Goal: Find specific page/section: Find specific page/section

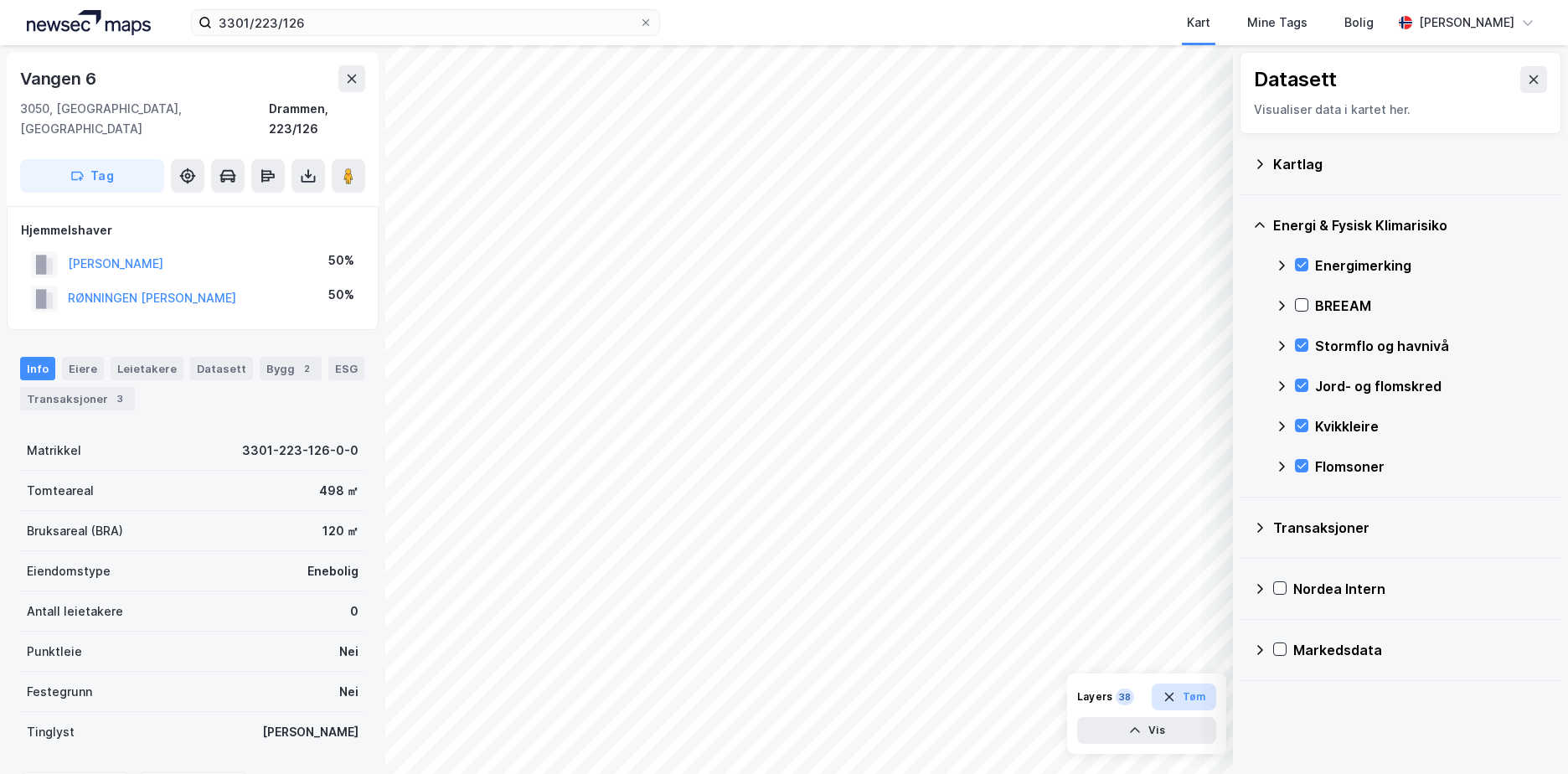
click at [1189, 702] on button "Tøm" at bounding box center [1184, 697] width 64 height 27
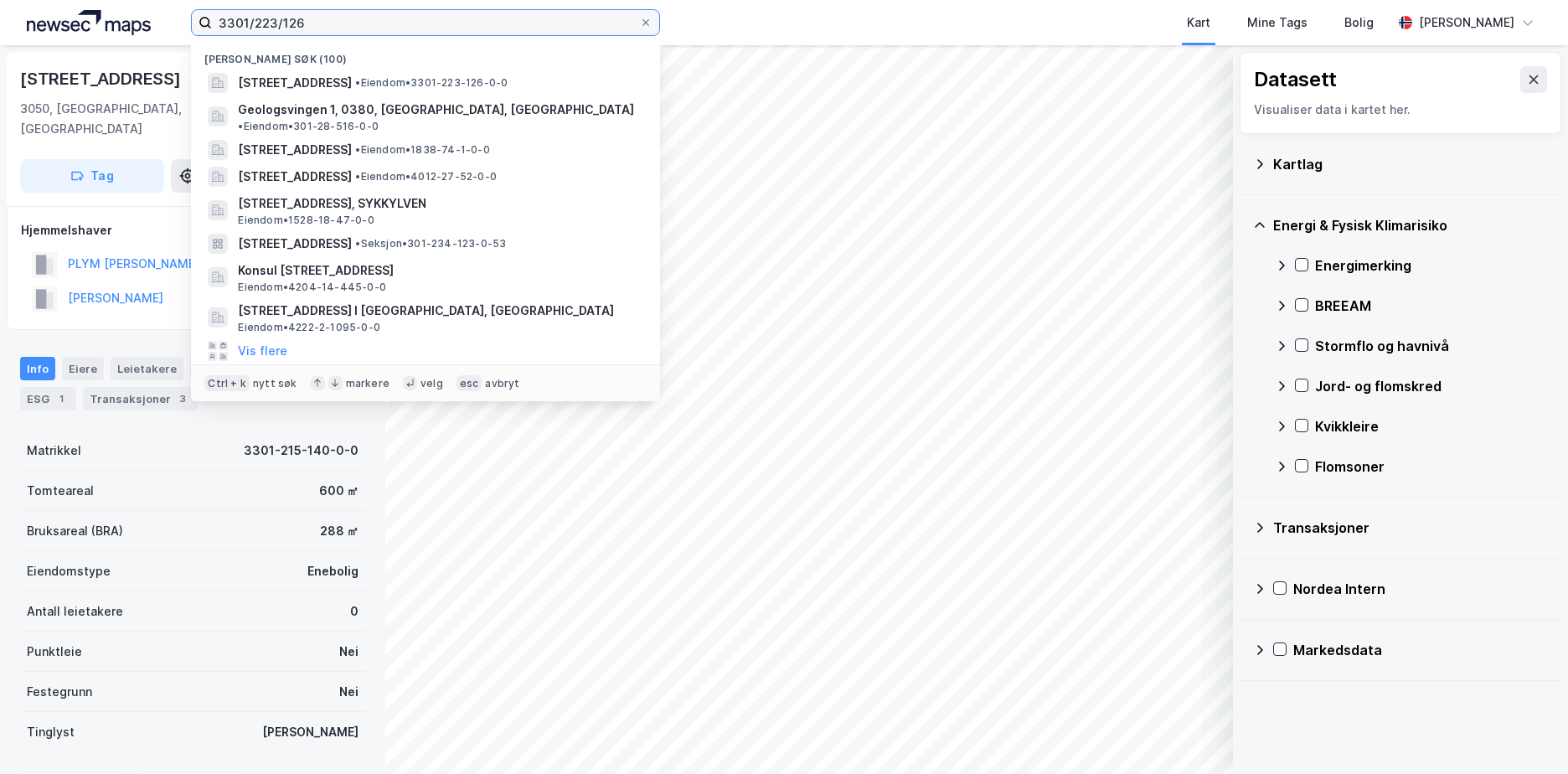
drag, startPoint x: 329, startPoint y: 27, endPoint x: 222, endPoint y: 39, distance: 107.7
click at [222, 36] on div "3301/223/126 Nylige søk (100) Vangen 6, 3050, MJØNDALEN, DRAMMEN • Eiendom • 33…" at bounding box center [425, 23] width 469 height 27
paste input "5503/54/132"
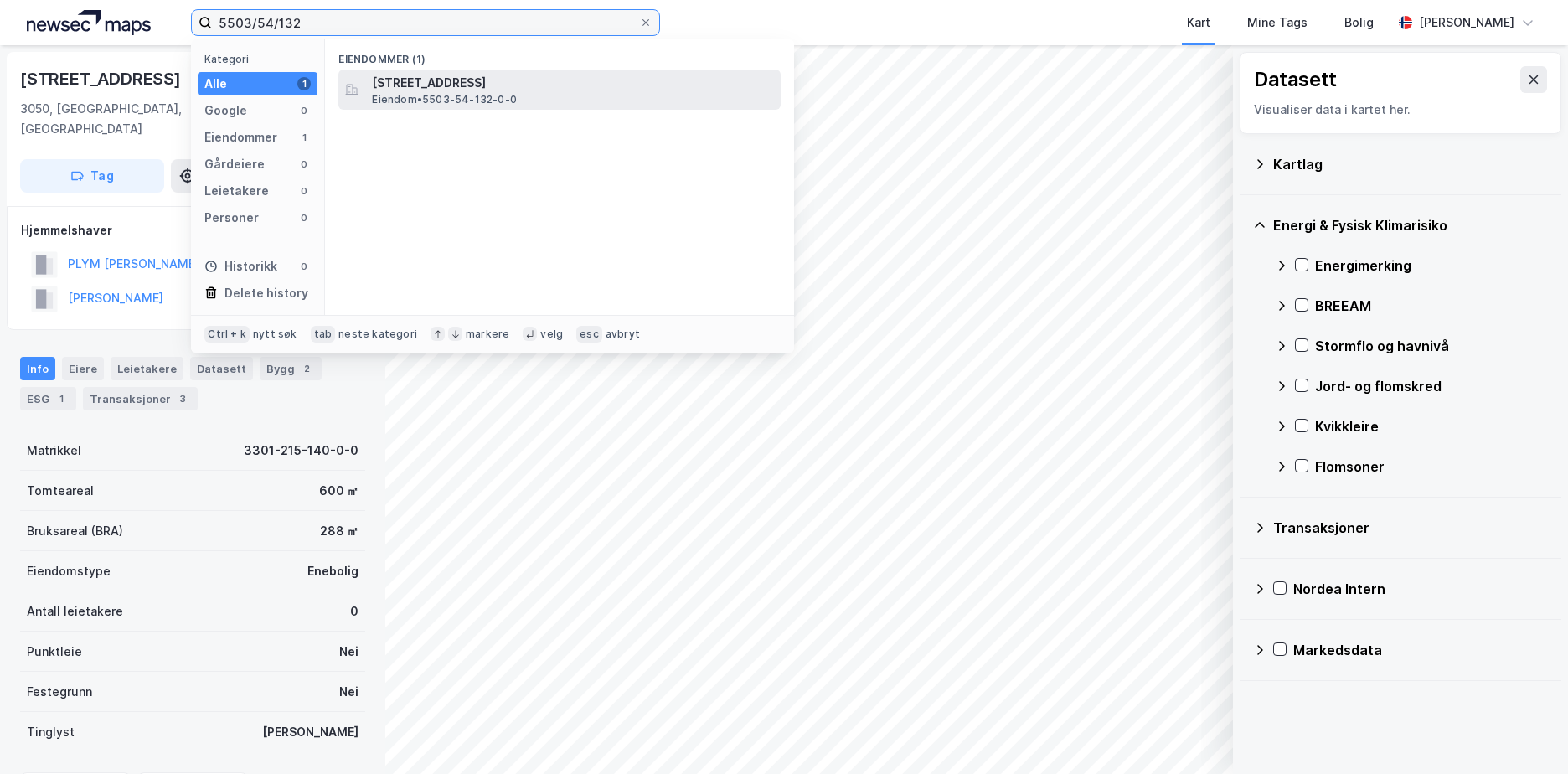
type input "5503/54/132"
click at [475, 85] on span "[STREET_ADDRESS]" at bounding box center [573, 83] width 402 height 20
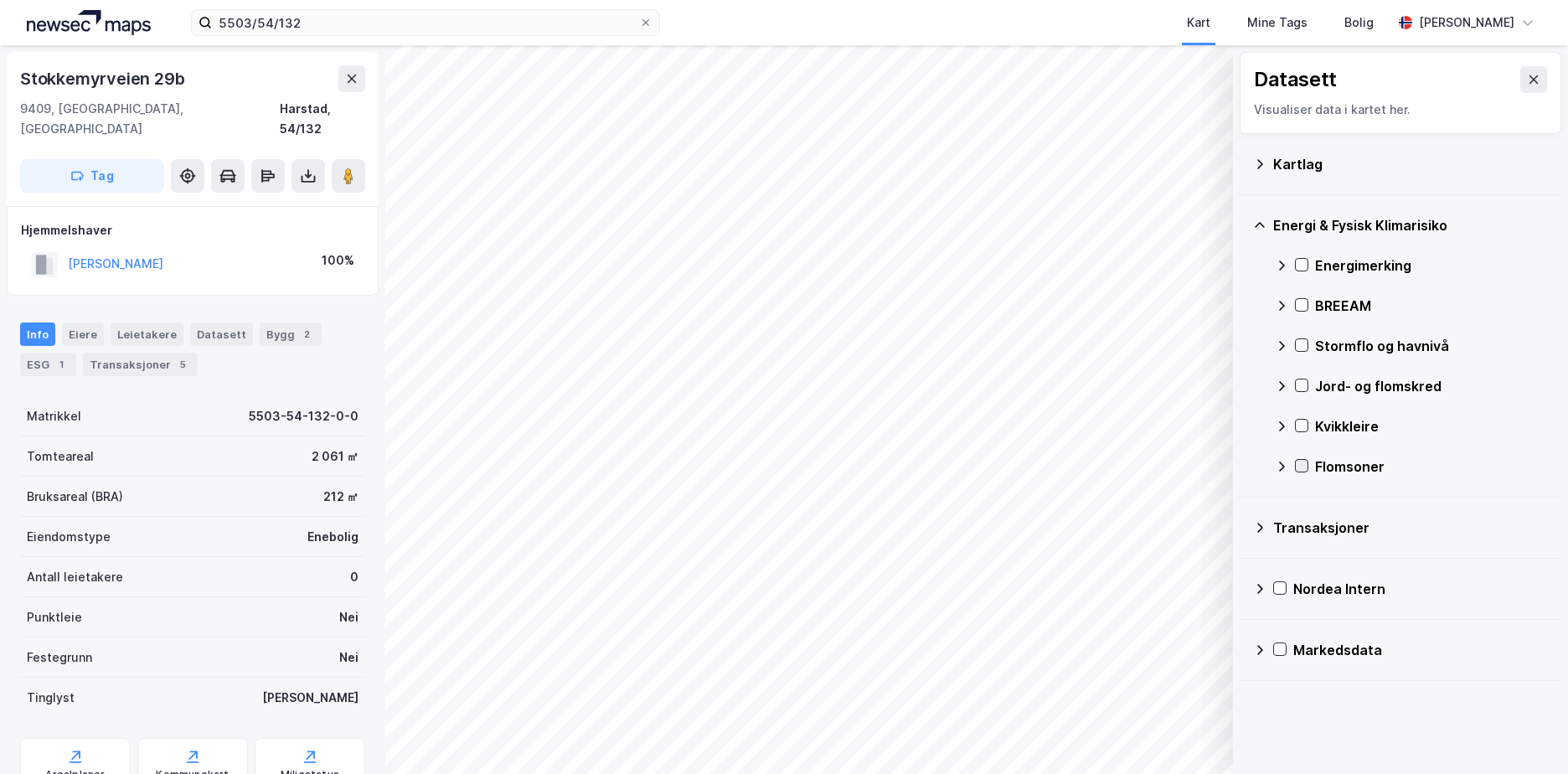
click at [1306, 463] on icon at bounding box center [1302, 465] width 9 height 5
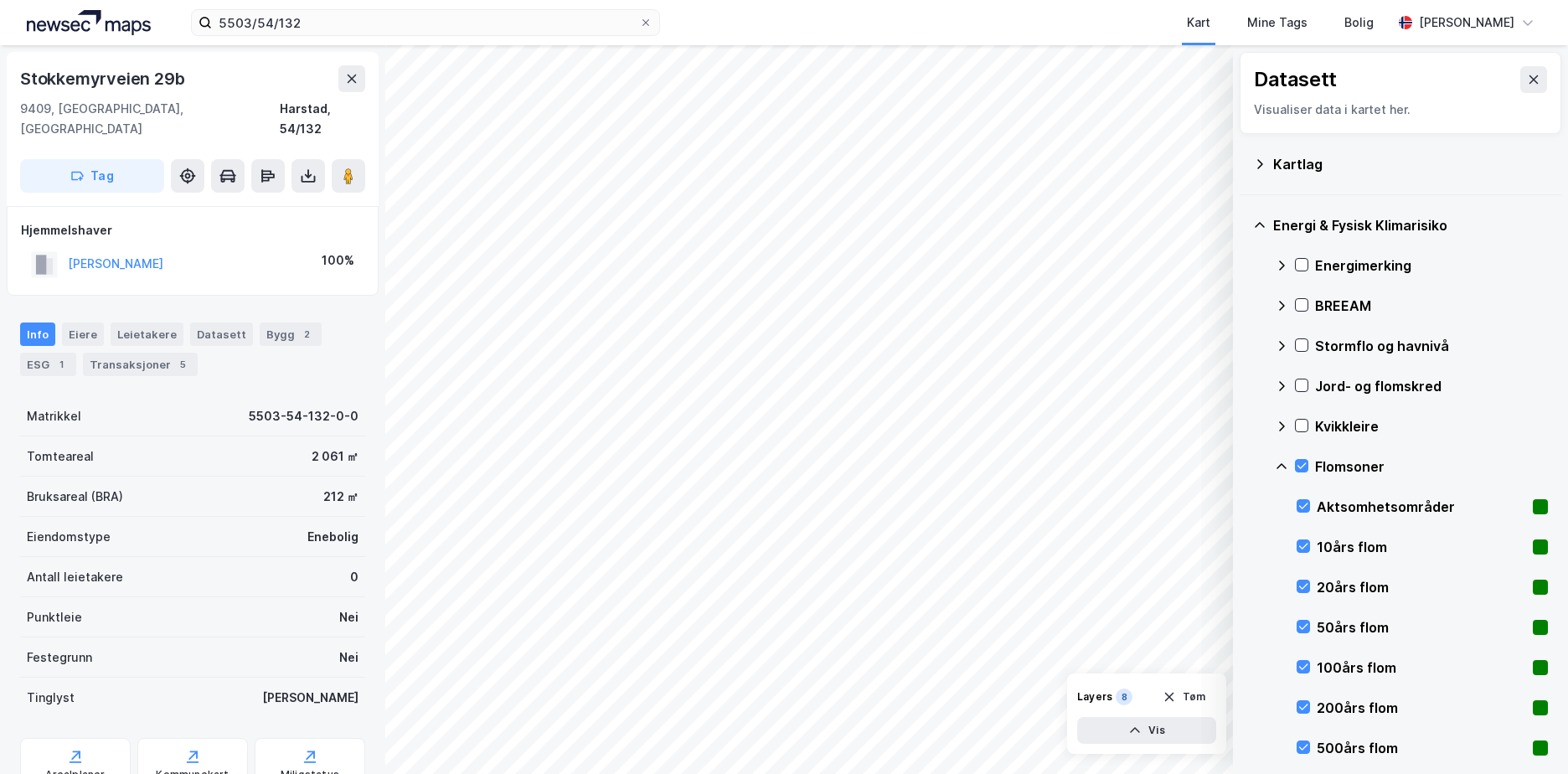
click at [1279, 464] on icon at bounding box center [1281, 466] width 14 height 14
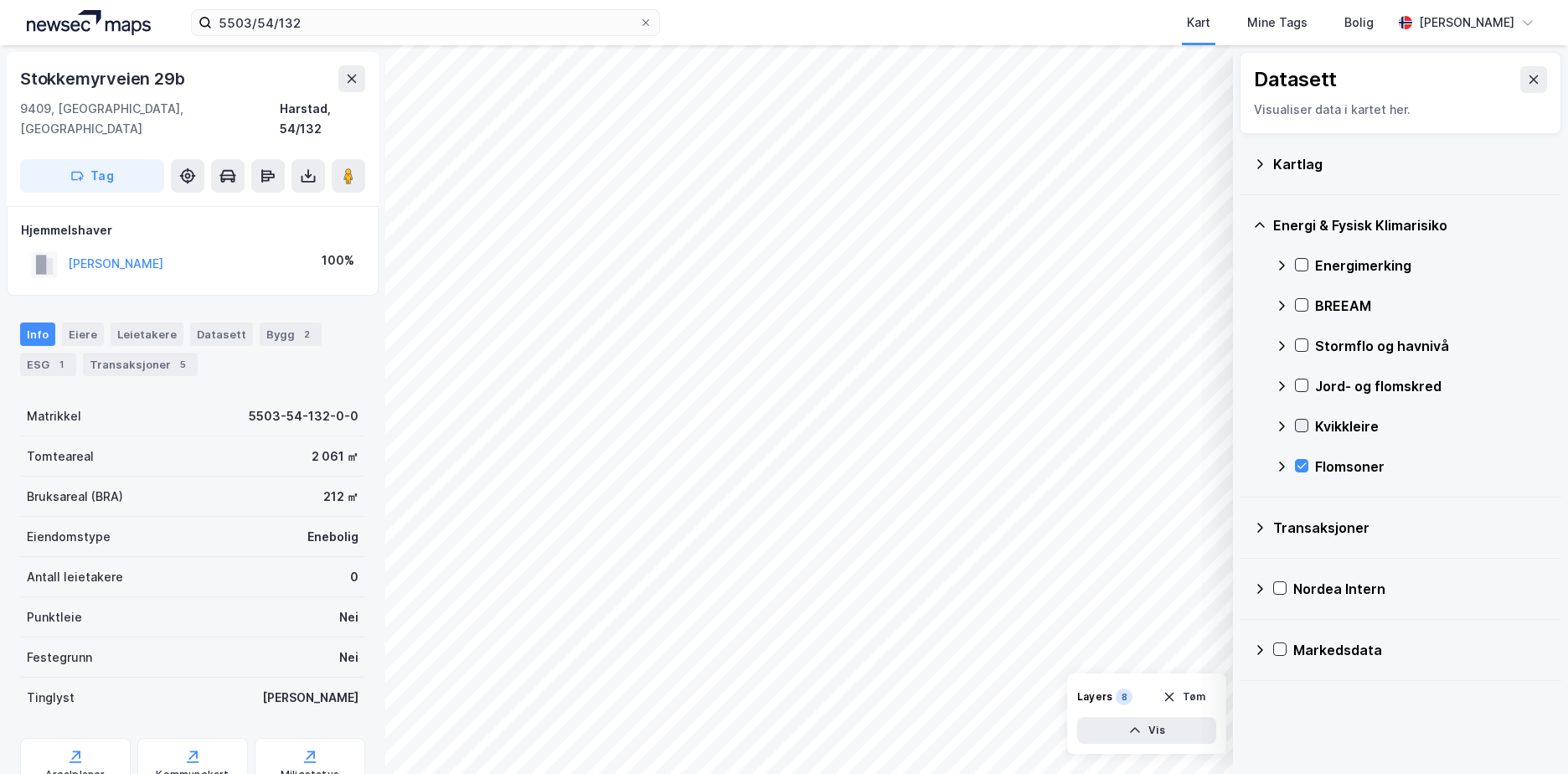
click at [1303, 424] on icon at bounding box center [1301, 425] width 12 height 12
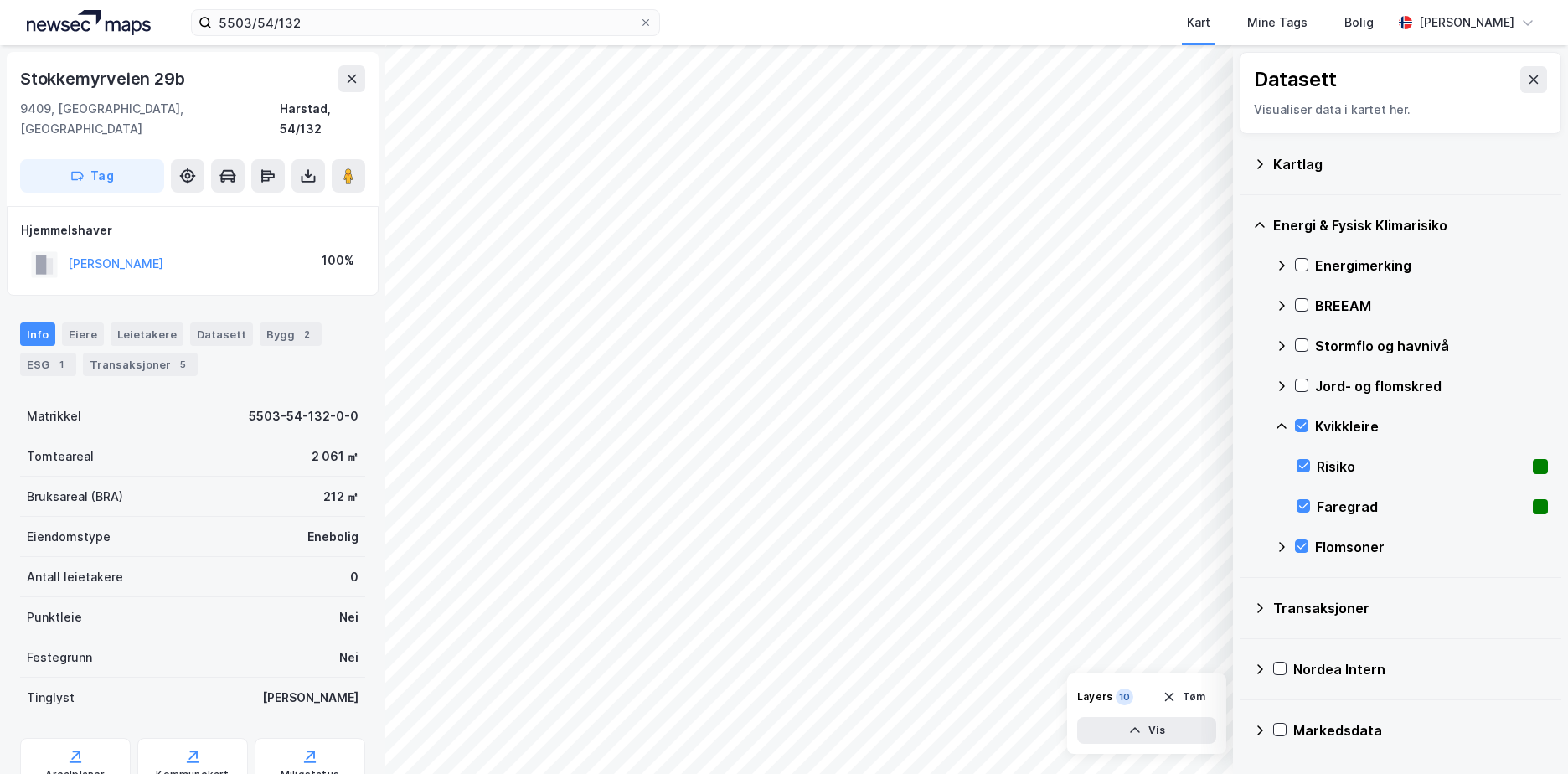
click at [1281, 424] on icon at bounding box center [1281, 426] width 10 height 5
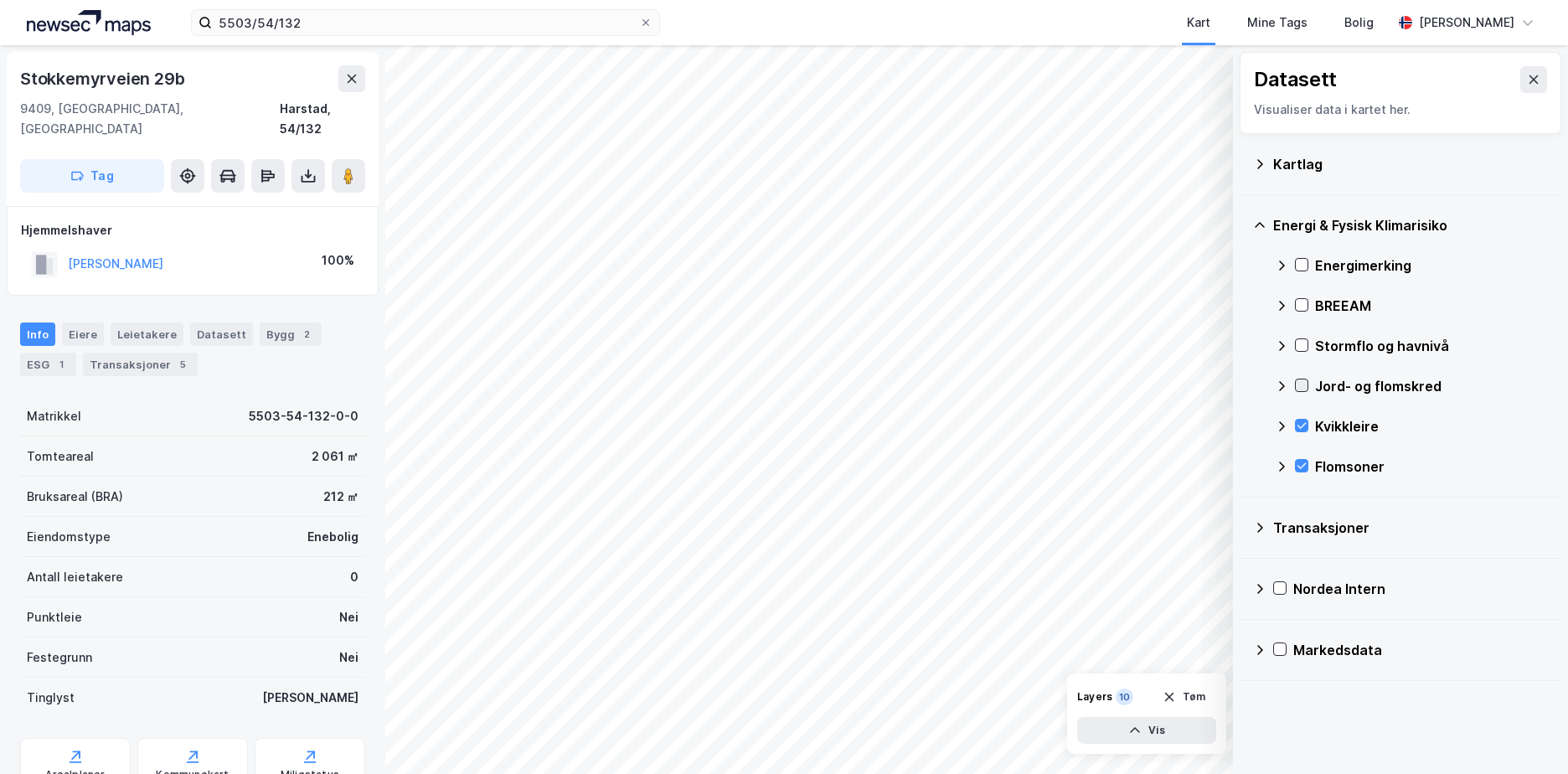
click at [1301, 381] on icon at bounding box center [1301, 385] width 12 height 12
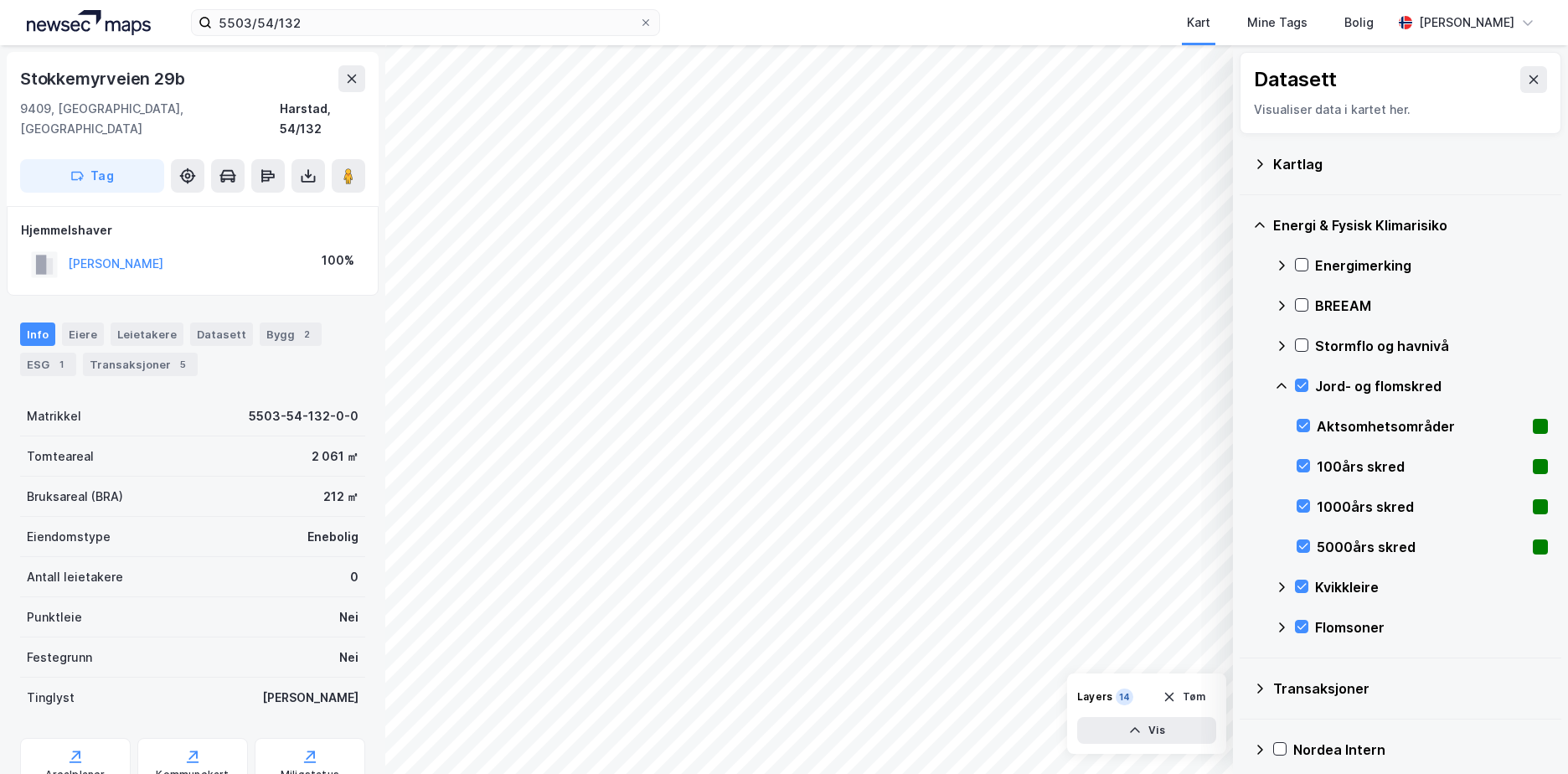
click at [1282, 384] on icon at bounding box center [1281, 386] width 10 height 5
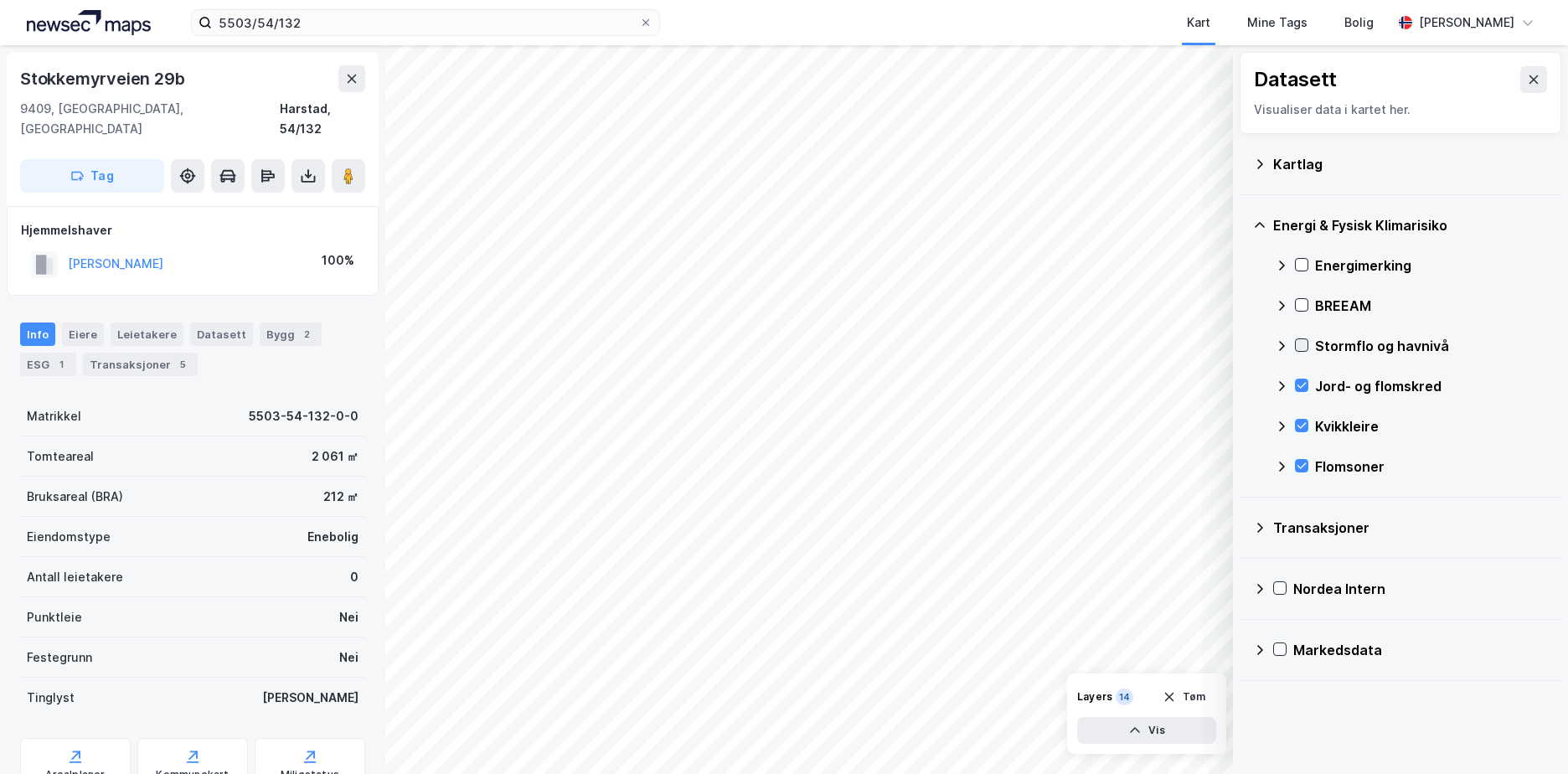
click at [1303, 342] on icon at bounding box center [1301, 345] width 12 height 12
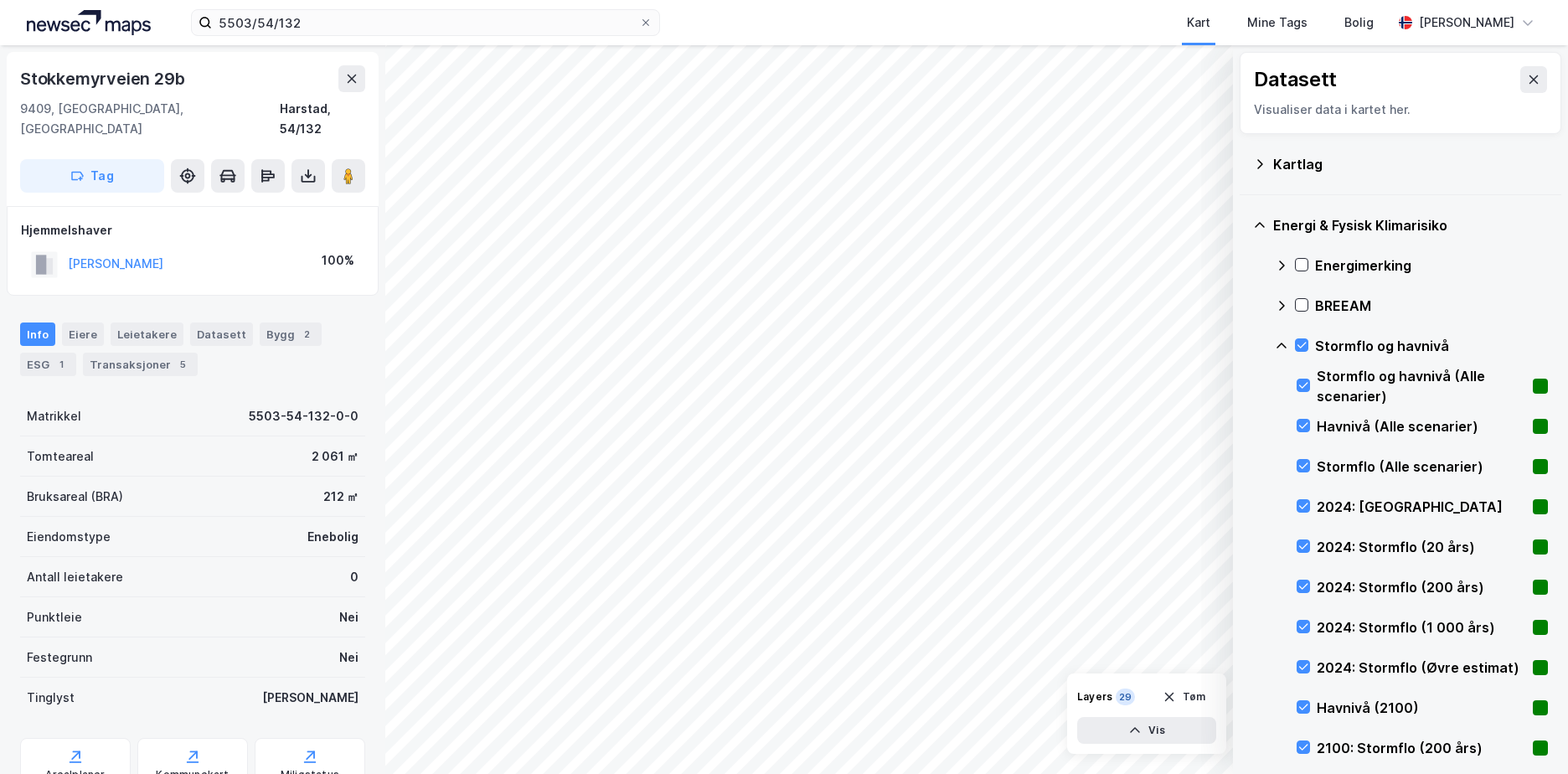
click at [1280, 344] on icon at bounding box center [1281, 345] width 10 height 5
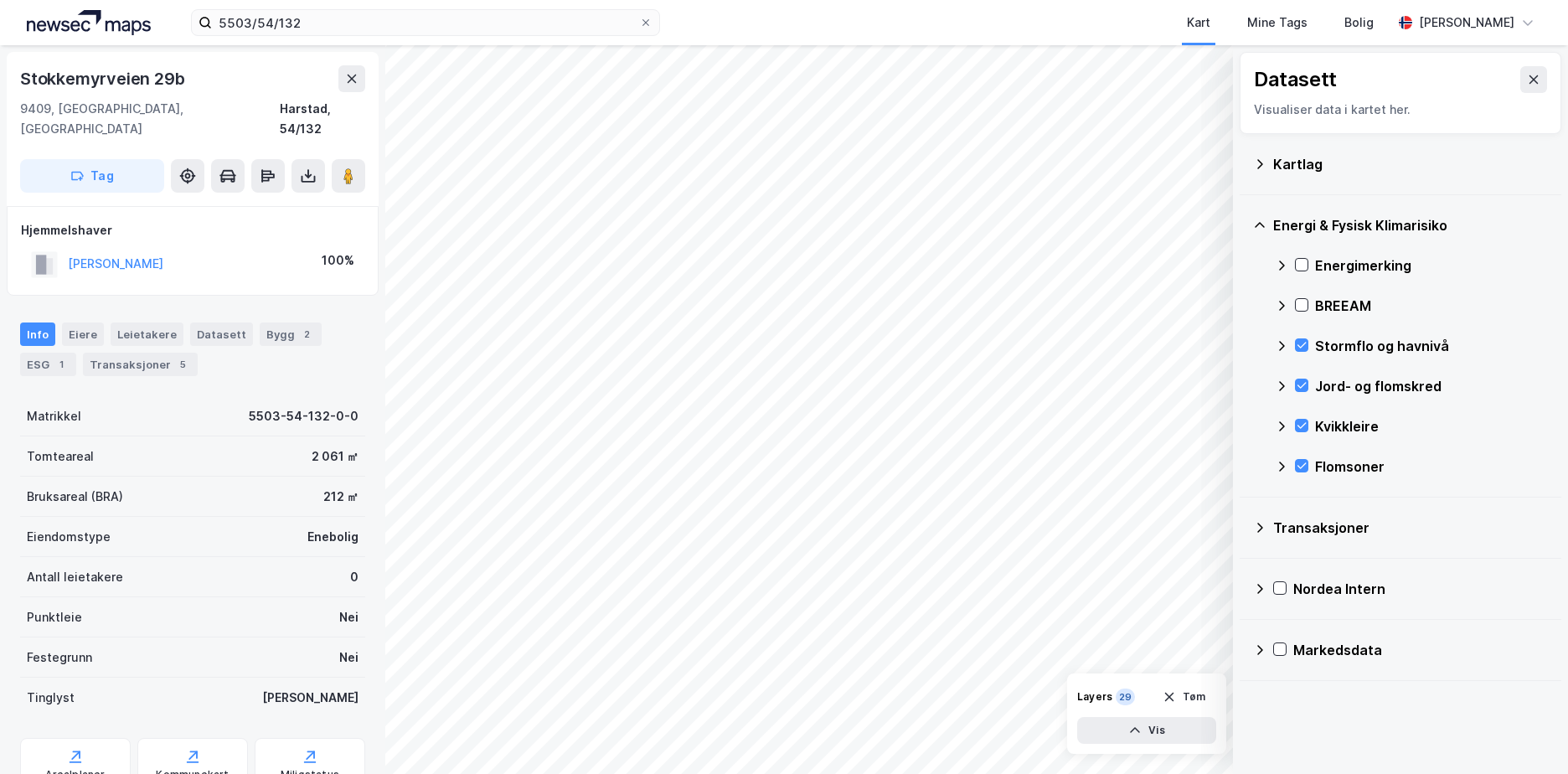
click at [1258, 167] on icon at bounding box center [1259, 163] width 14 height 14
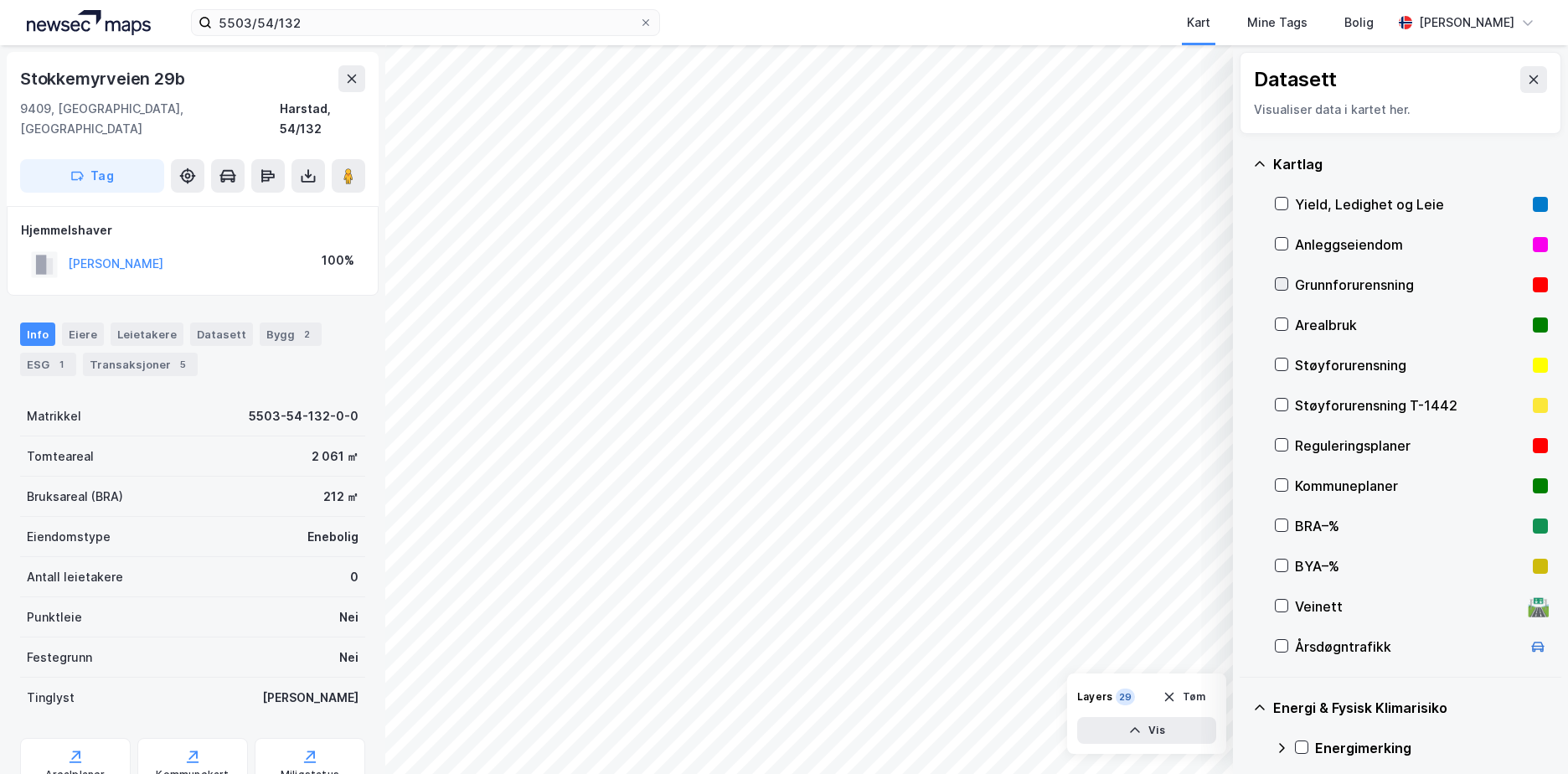
click at [1287, 285] on icon at bounding box center [1281, 283] width 12 height 12
click at [1262, 160] on icon at bounding box center [1259, 163] width 14 height 14
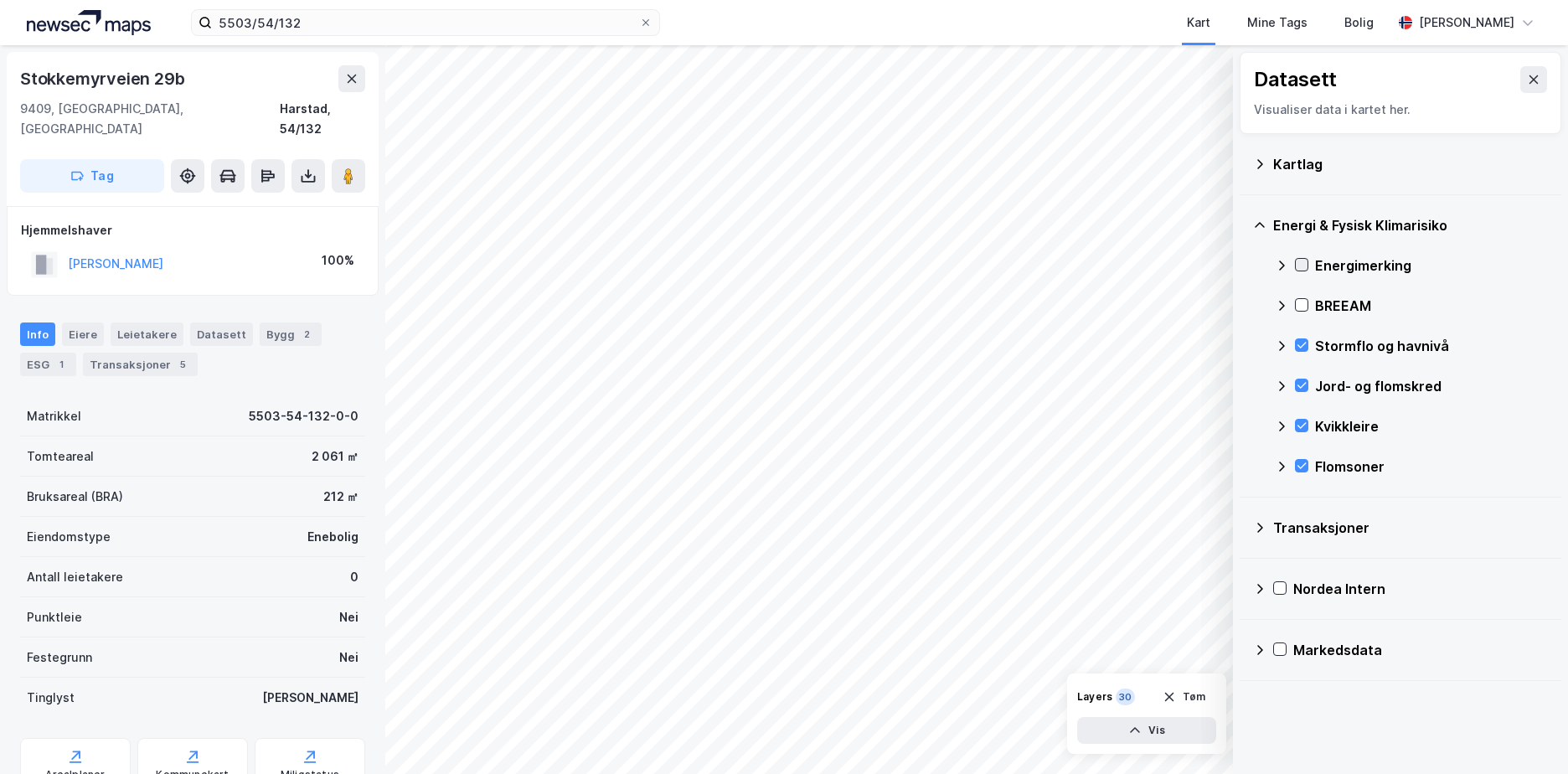
click at [1300, 261] on icon at bounding box center [1301, 264] width 12 height 12
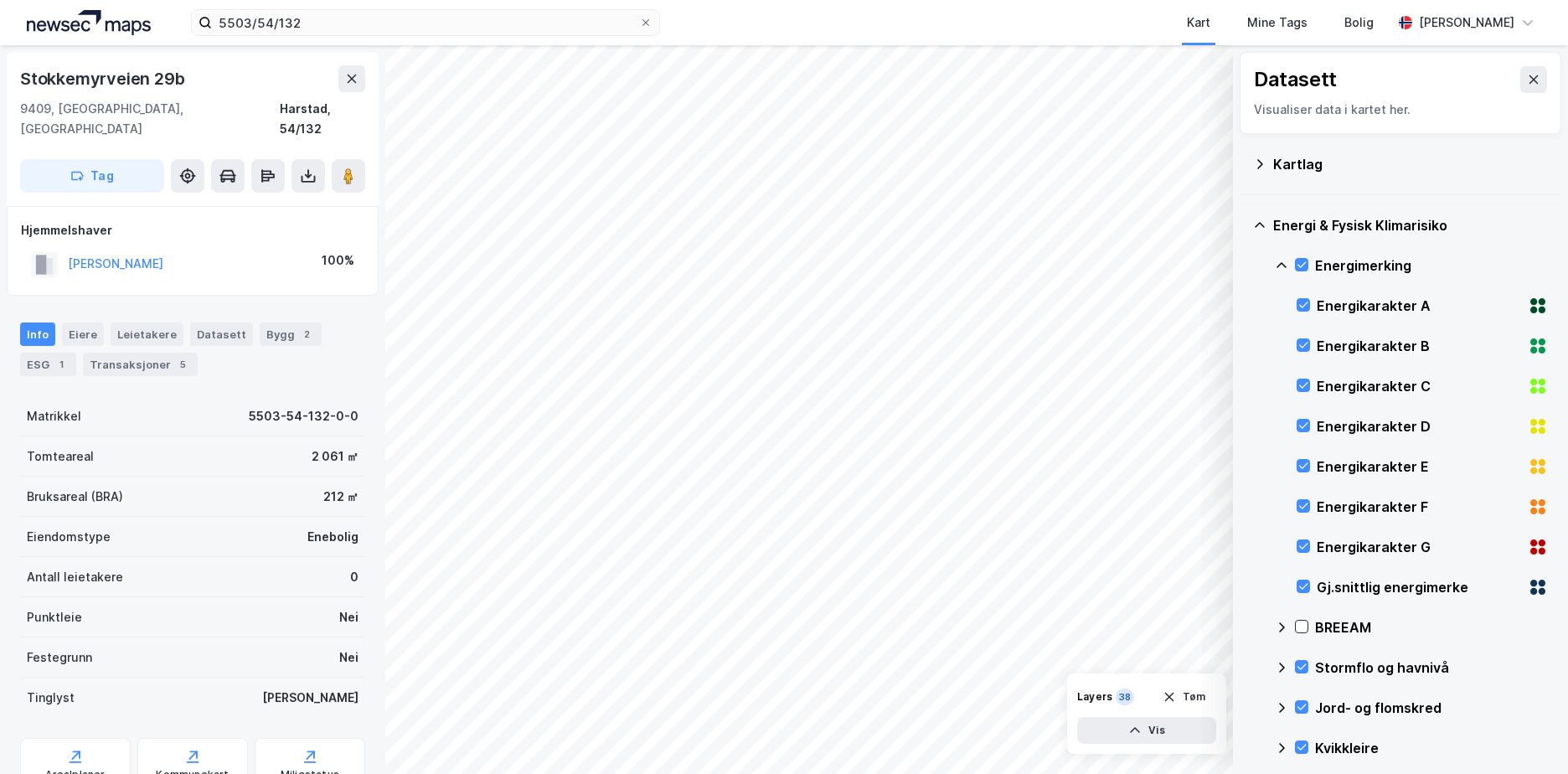
click at [1280, 261] on icon at bounding box center [1281, 265] width 14 height 14
